Goal: Navigation & Orientation: Find specific page/section

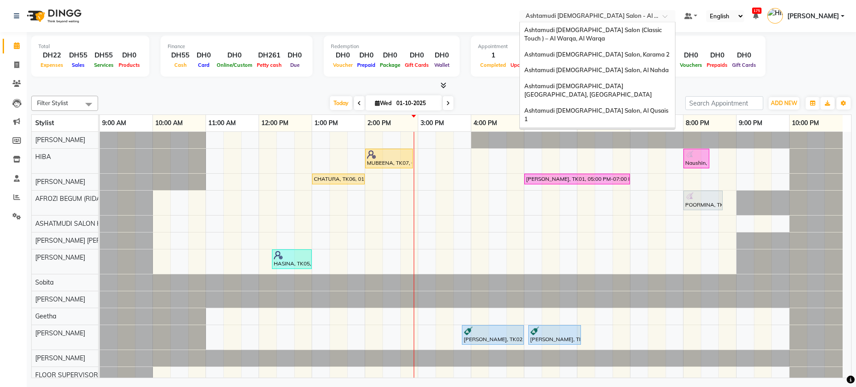
scroll to position [21, 0]
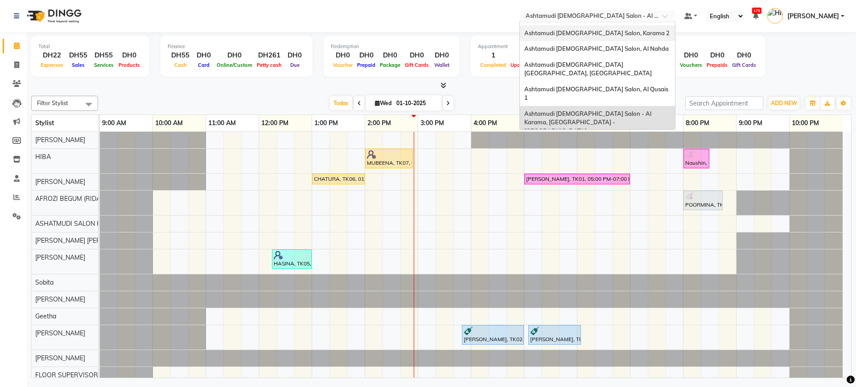
drag, startPoint x: 572, startPoint y: 17, endPoint x: 575, endPoint y: 33, distance: 15.6
click at [575, 22] on ng-select "Select Location × Ashtamudi Ladies Salon - Al Karama, Burjuman -Dubai Ashtamudi…" at bounding box center [597, 16] width 156 height 12
click at [575, 33] on span "Ashtamudi [DEMOGRAPHIC_DATA] Salon, Karama 2" at bounding box center [596, 32] width 145 height 7
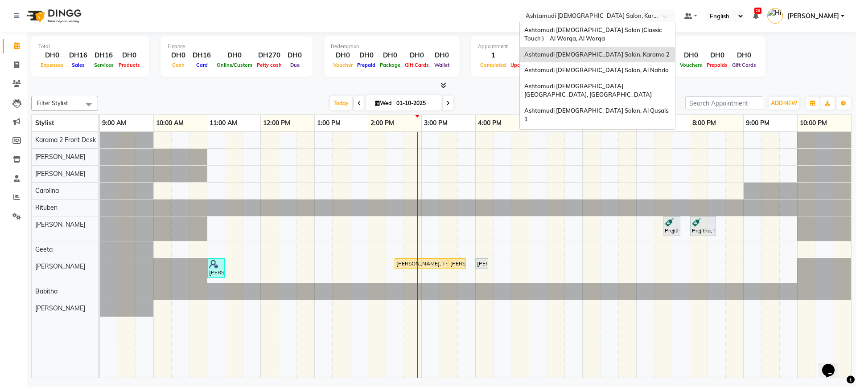
click at [555, 16] on input "text" at bounding box center [588, 16] width 129 height 9
click at [551, 45] on div "Ashtamudi [DEMOGRAPHIC_DATA] Salon (Classic Touch ) – Al Warqa, Al Warqa" at bounding box center [597, 34] width 155 height 25
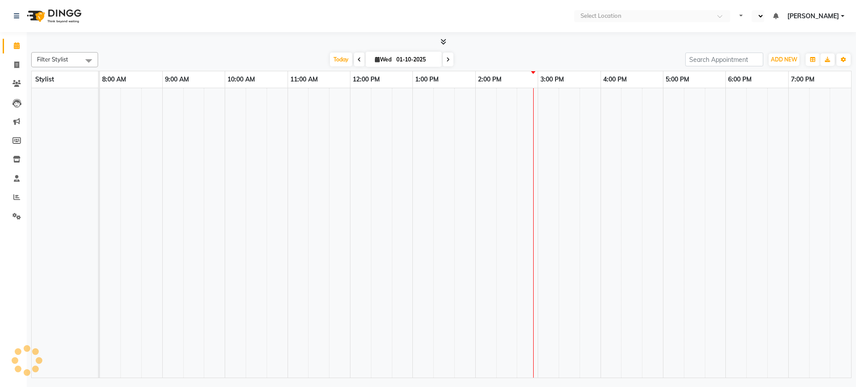
select select "en"
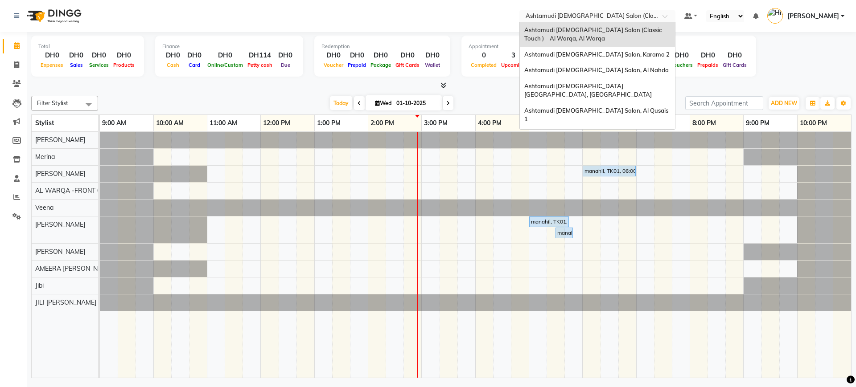
click at [598, 12] on input "text" at bounding box center [588, 16] width 129 height 9
click at [584, 77] on div "Ashtamudi [DEMOGRAPHIC_DATA] Salon, Al Nahda" at bounding box center [597, 70] width 155 height 16
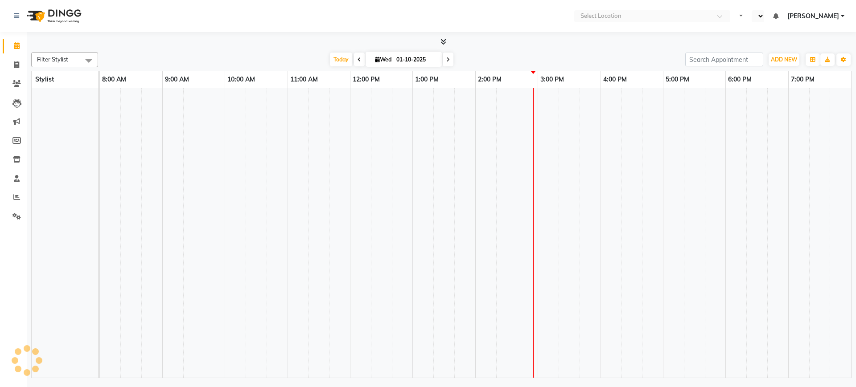
select select "en"
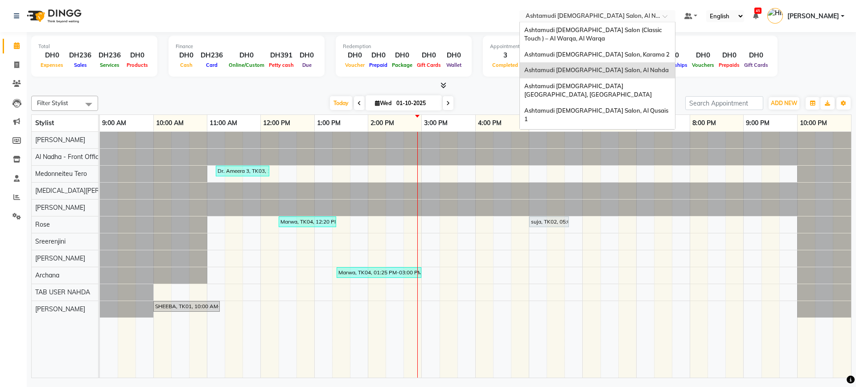
click at [591, 13] on input "text" at bounding box center [588, 16] width 129 height 9
click at [570, 80] on div "Ashtamudi [DEMOGRAPHIC_DATA] [GEOGRAPHIC_DATA], [GEOGRAPHIC_DATA]" at bounding box center [597, 90] width 155 height 25
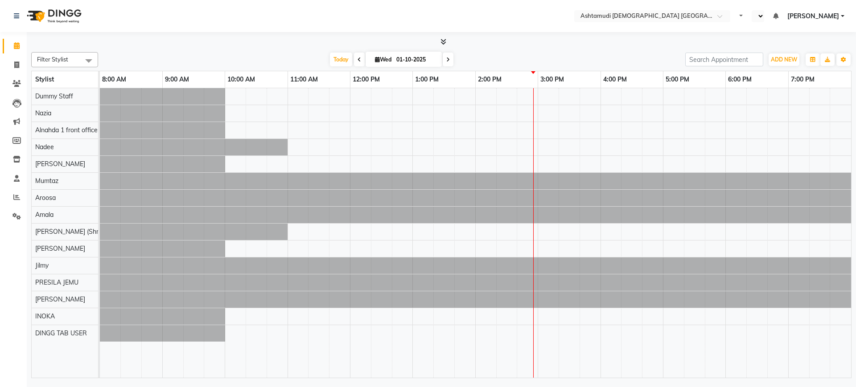
select select "en"
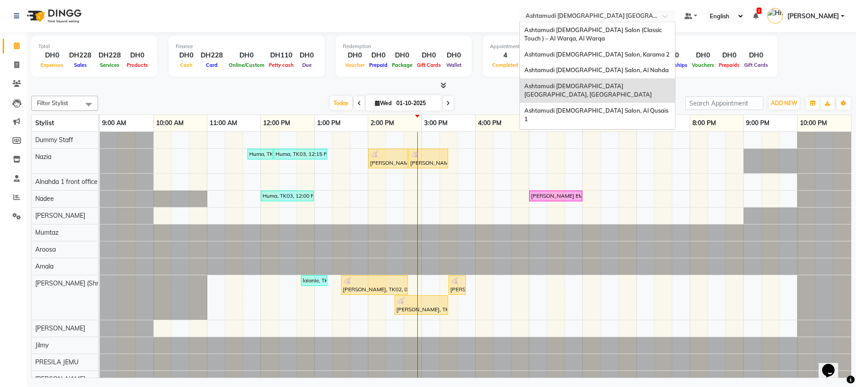
click at [624, 17] on input "text" at bounding box center [588, 16] width 129 height 9
click at [584, 107] on span "Ashtamudi [DEMOGRAPHIC_DATA] Salon, Al Qusais 1" at bounding box center [596, 115] width 145 height 16
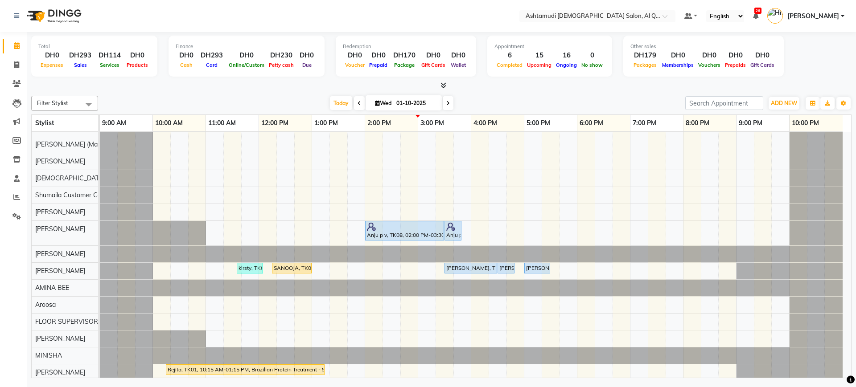
scroll to position [302, 0]
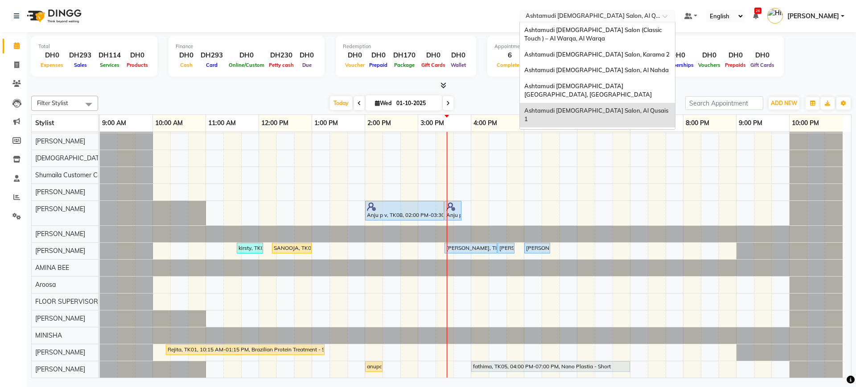
click at [563, 14] on input "text" at bounding box center [588, 16] width 129 height 9
click at [567, 132] on span "Ashtamudi [DEMOGRAPHIC_DATA] Salon - Al Karama, [GEOGRAPHIC_DATA] -[GEOGRAPHIC_…" at bounding box center [588, 144] width 128 height 25
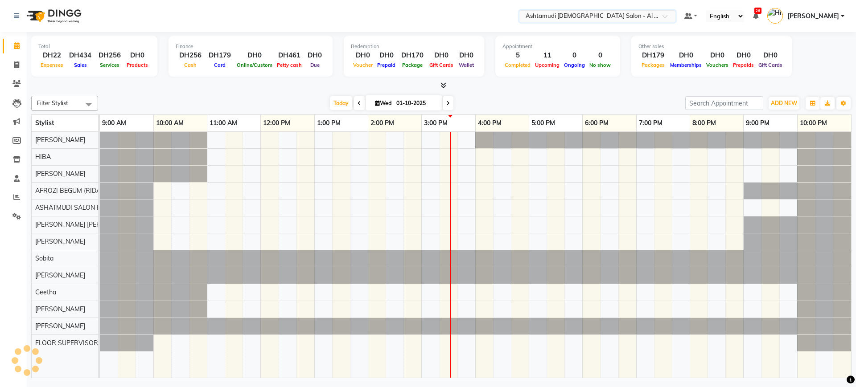
scroll to position [0, 0]
